Goal: Information Seeking & Learning: Learn about a topic

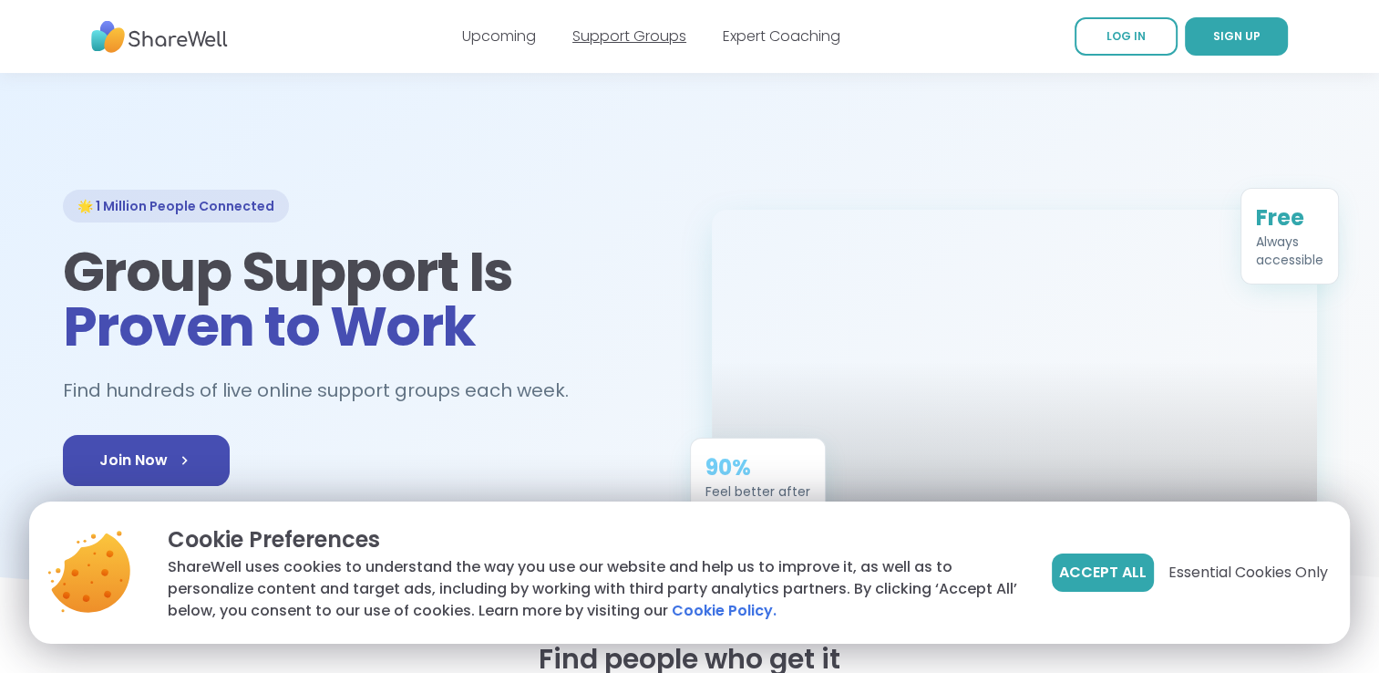
click at [613, 36] on link "Support Groups" at bounding box center [630, 36] width 114 height 21
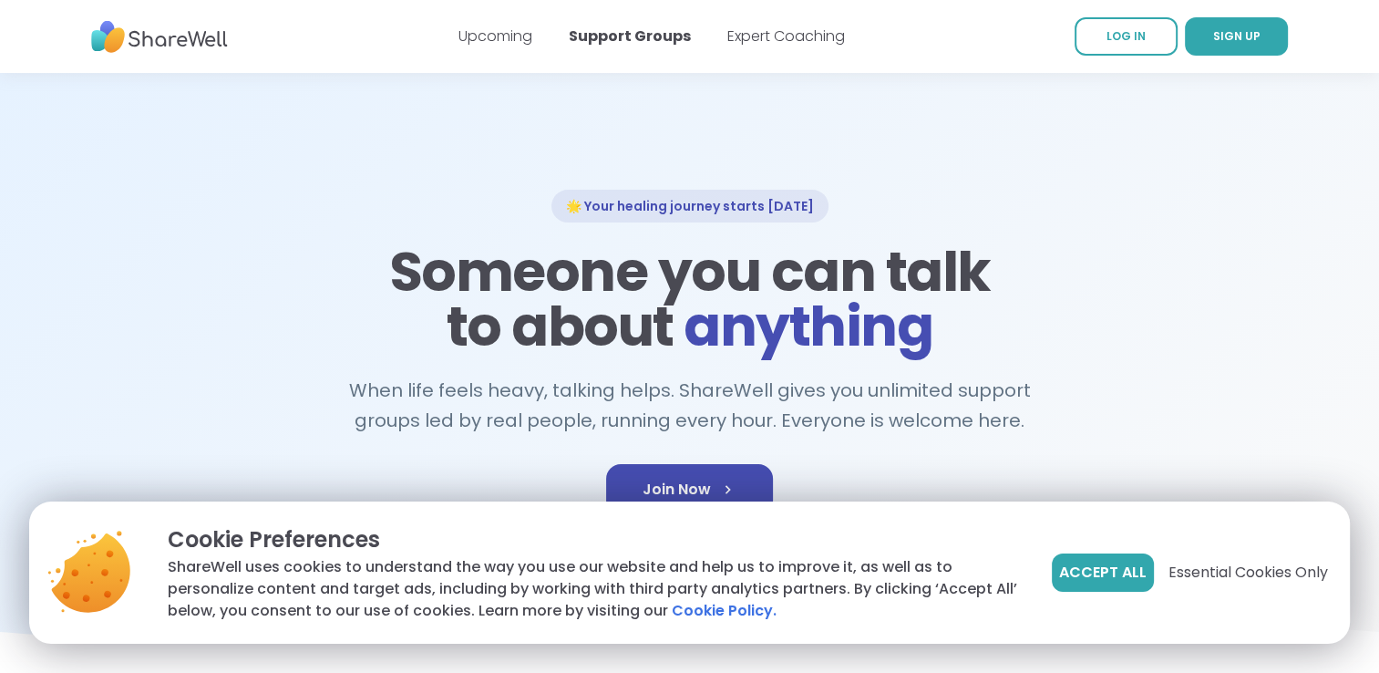
drag, startPoint x: 1136, startPoint y: 573, endPoint x: 1115, endPoint y: 571, distance: 21.0
click at [1126, 572] on span "Accept All" at bounding box center [1103, 573] width 88 height 22
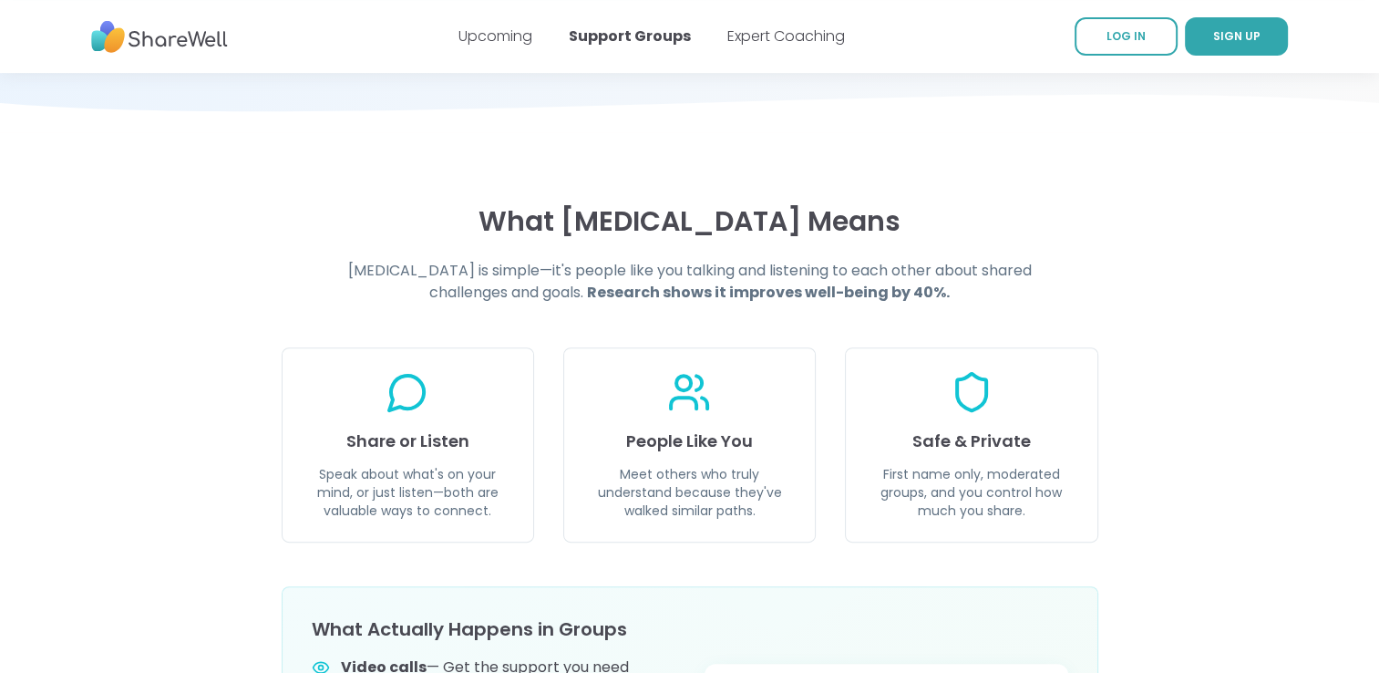
scroll to position [547, 0]
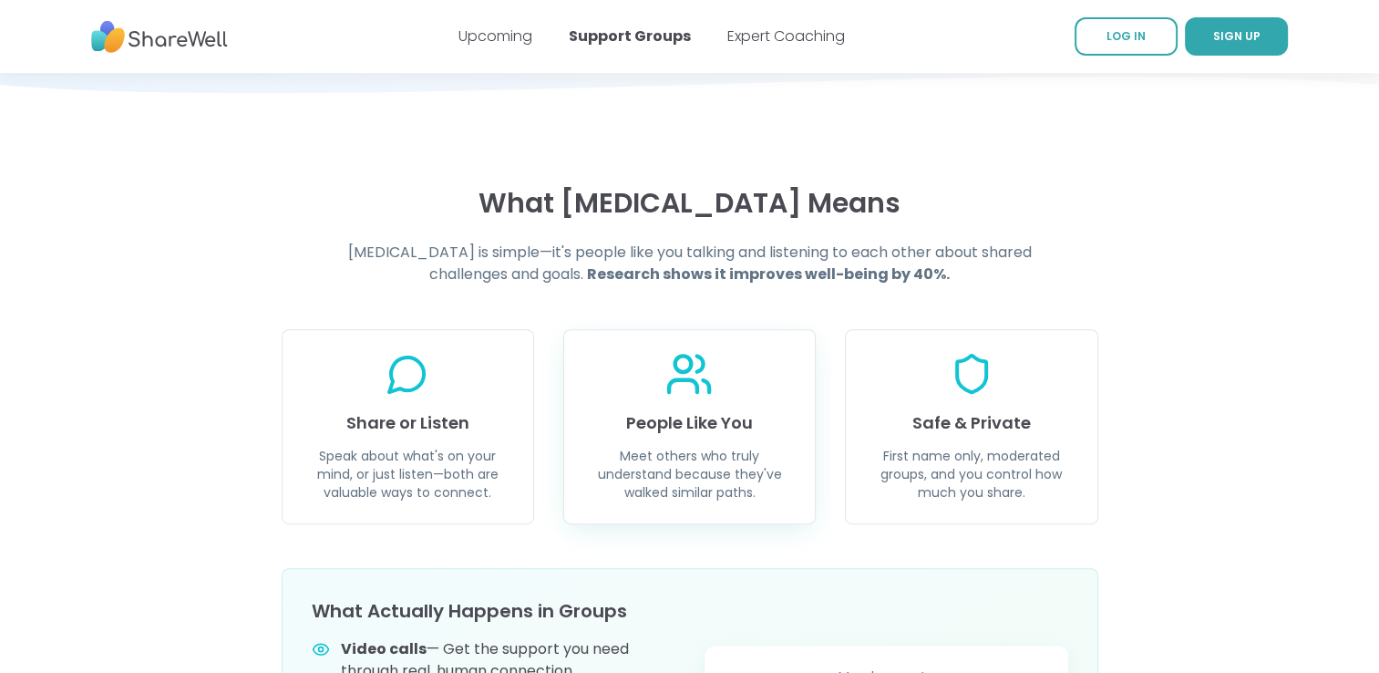
click at [700, 419] on h3 "People Like You" at bounding box center [689, 423] width 207 height 26
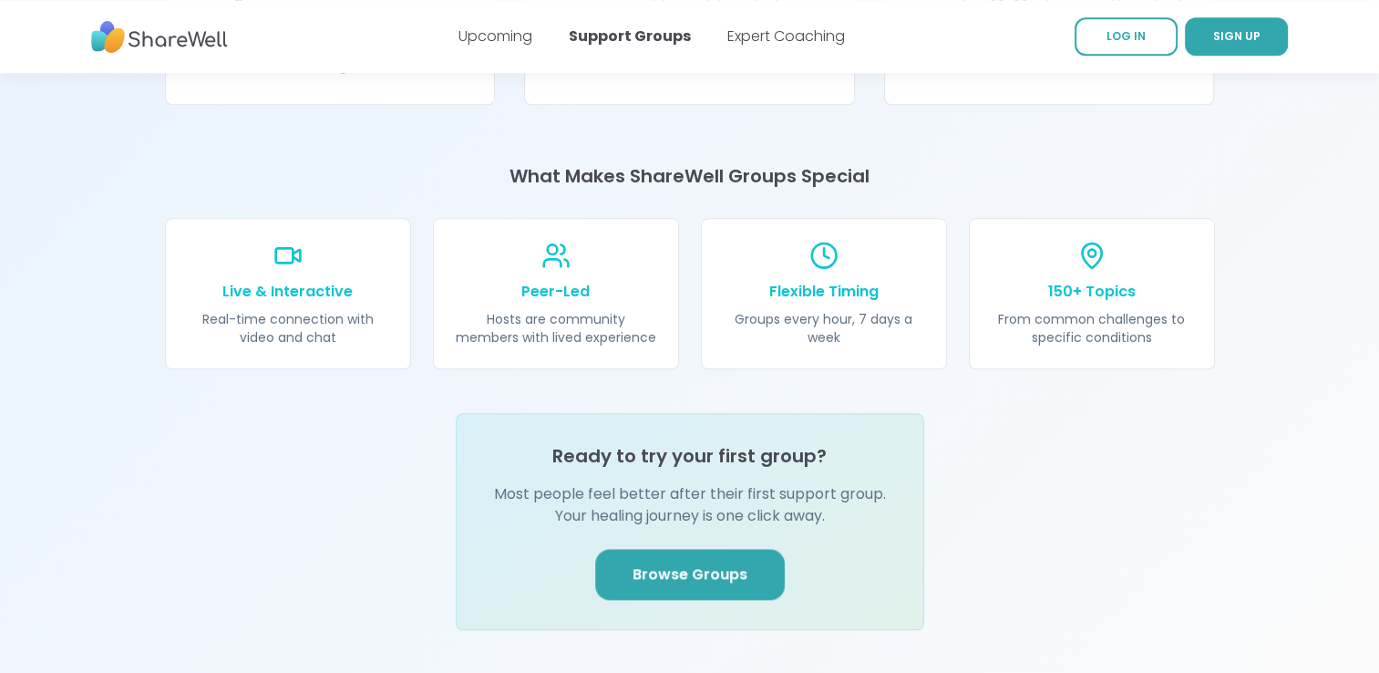
scroll to position [1914, 0]
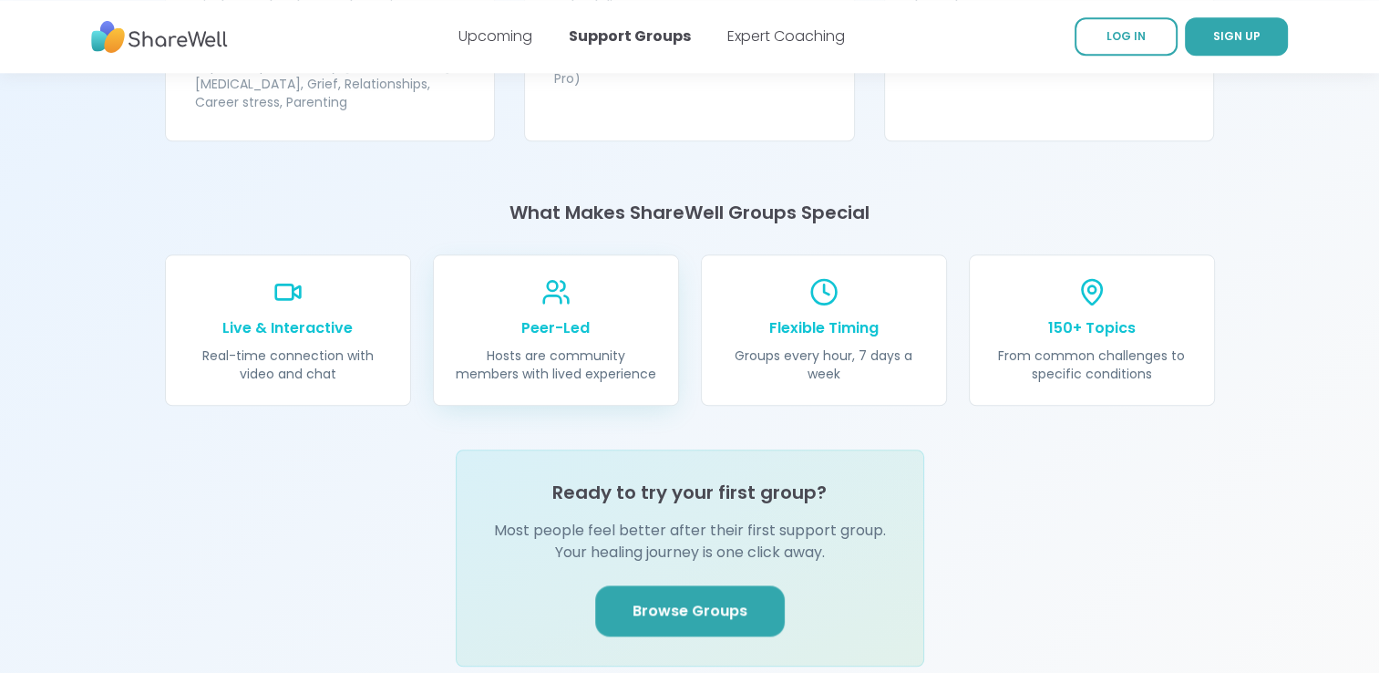
click at [520, 346] on p "Hosts are community members with lived experience" at bounding box center [556, 364] width 201 height 36
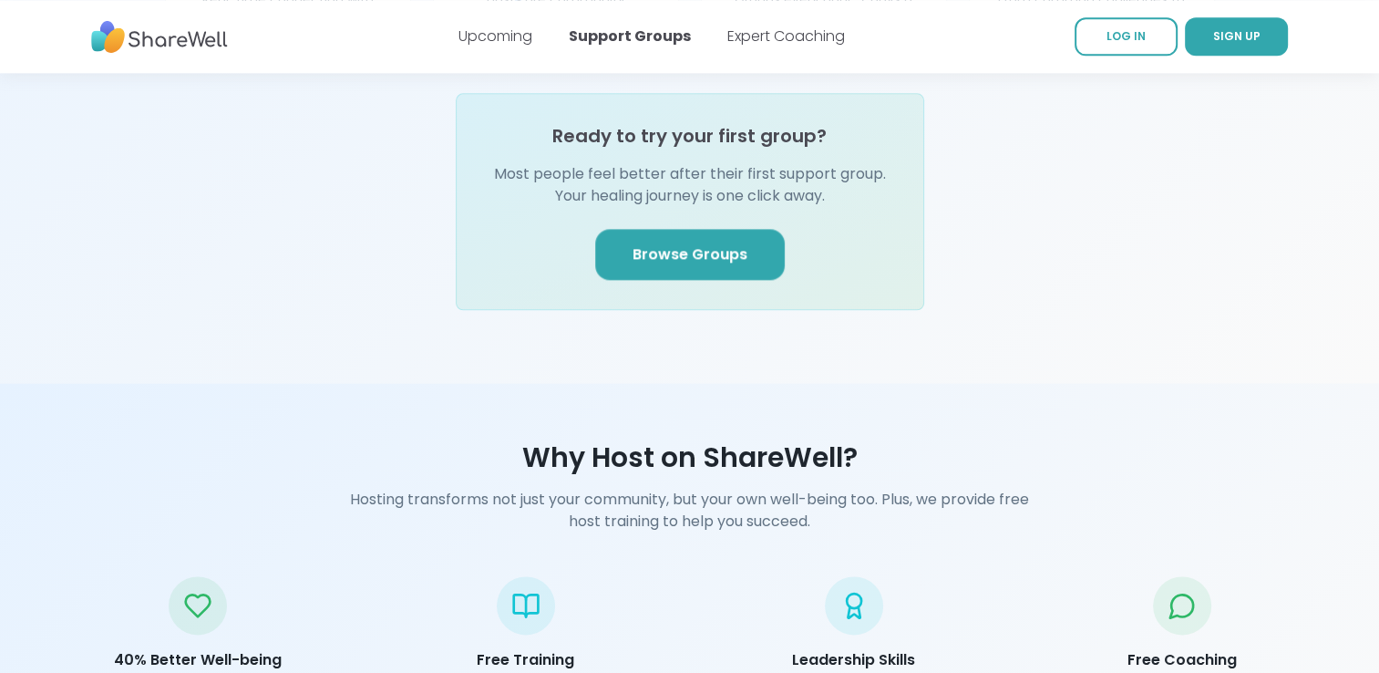
scroll to position [2279, 0]
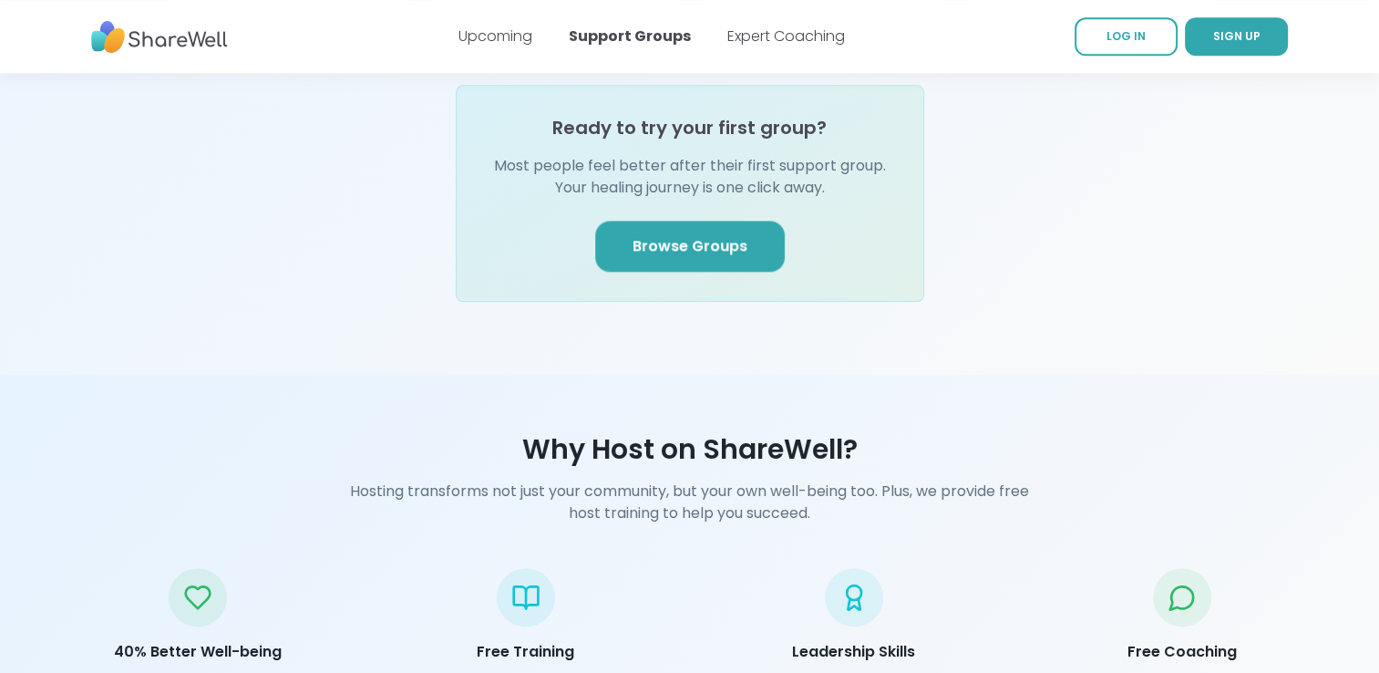
drag, startPoint x: 695, startPoint y: 181, endPoint x: 689, endPoint y: 201, distance: 21.7
click at [694, 191] on div "Ready to try your first group? Most people feel better after their first suppor…" at bounding box center [690, 193] width 469 height 217
click at [681, 232] on link "Browse Groups" at bounding box center [690, 246] width 190 height 51
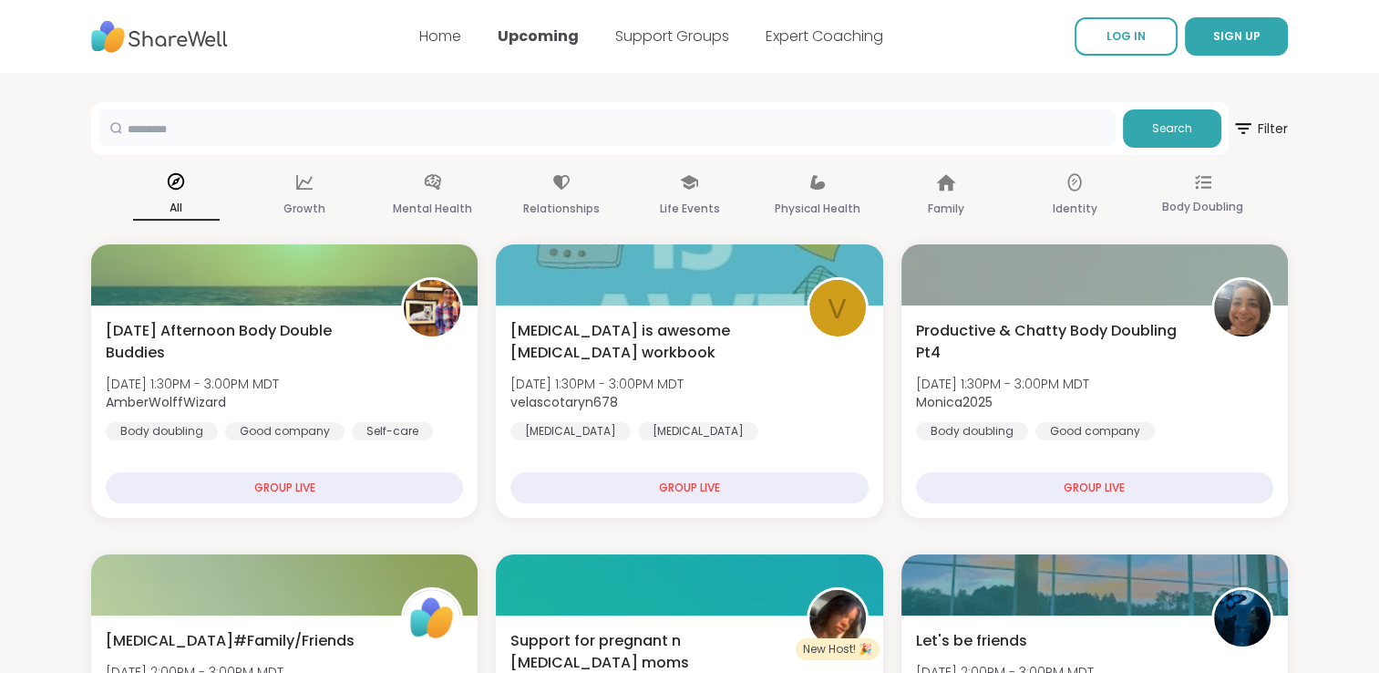
click at [142, 129] on input "text" at bounding box center [606, 127] width 1017 height 36
type input "*******"
